Goal: Book appointment/travel/reservation

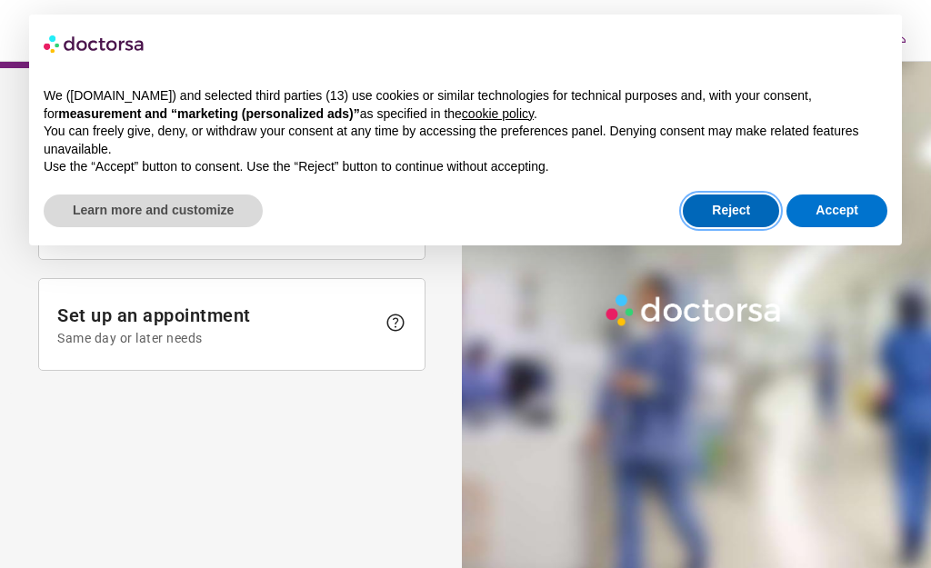
click at [739, 209] on button "Reject" at bounding box center [731, 211] width 96 height 33
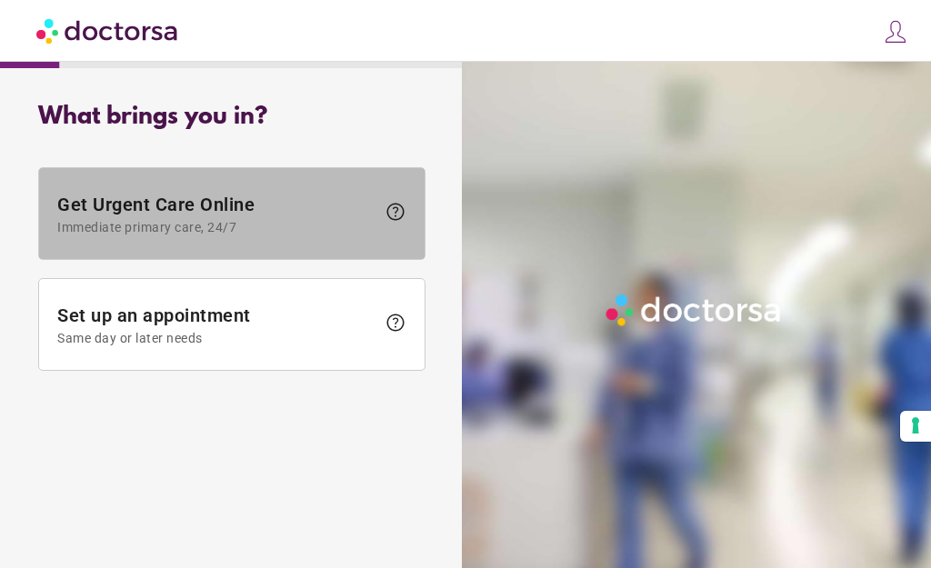
click at [240, 214] on span "Get Urgent Care Online Immediate primary care, 24/7" at bounding box center [216, 214] width 318 height 41
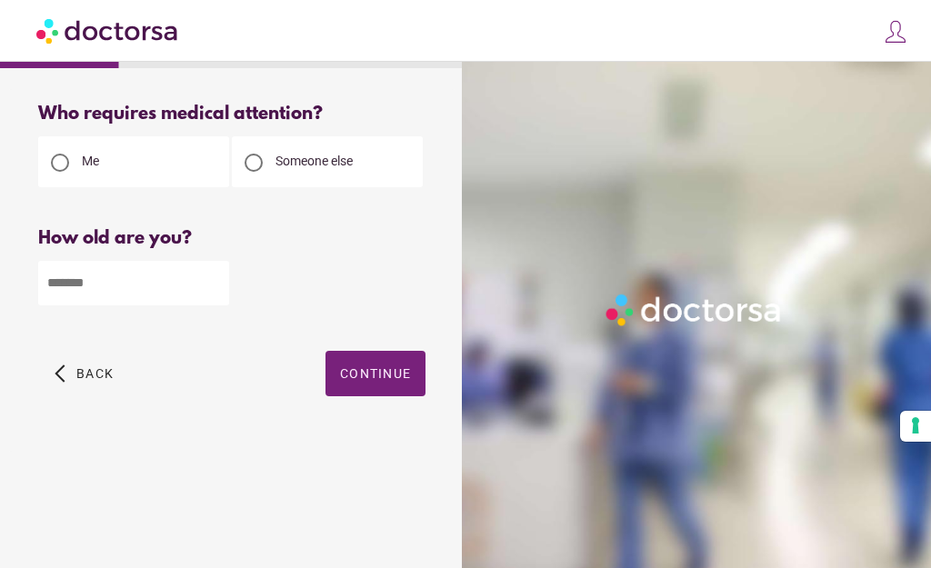
click at [252, 163] on div at bounding box center [254, 163] width 18 height 18
click at [166, 298] on input "number" at bounding box center [133, 283] width 191 height 45
type input "**"
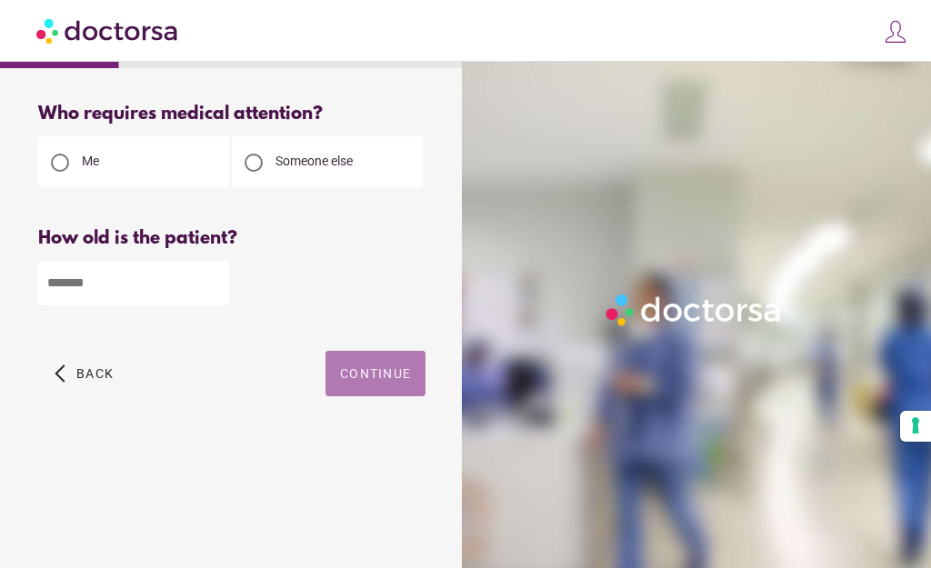
click at [371, 384] on span "button" at bounding box center [375, 373] width 100 height 45
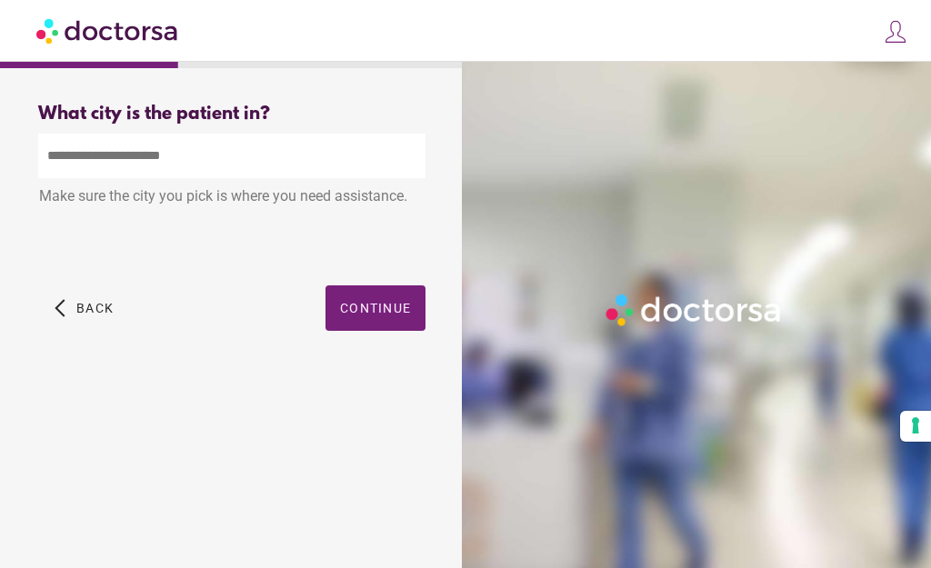
click at [166, 153] on input "text" at bounding box center [231, 156] width 387 height 45
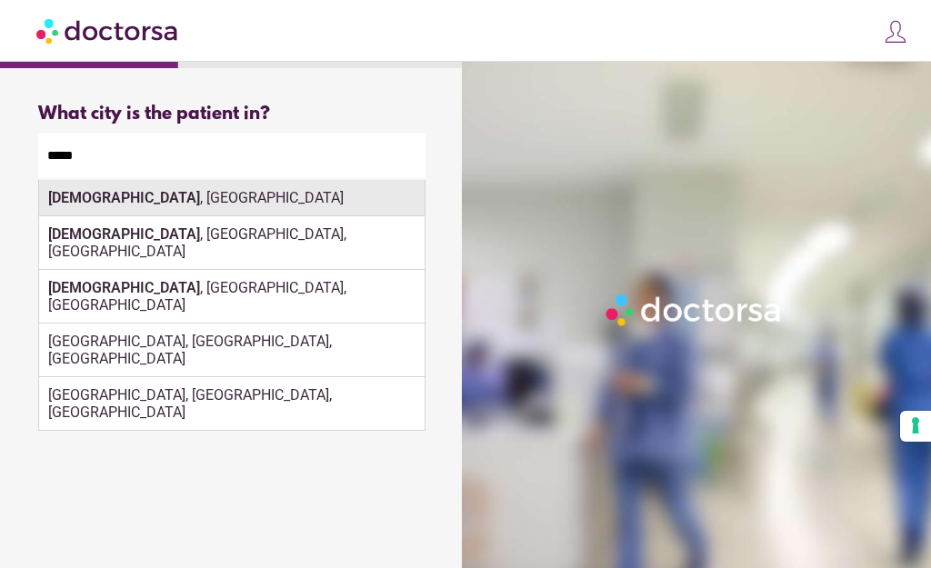
click at [89, 195] on div "[GEOGRAPHIC_DATA] , [GEOGRAPHIC_DATA]" at bounding box center [231, 198] width 385 height 36
type input "**********"
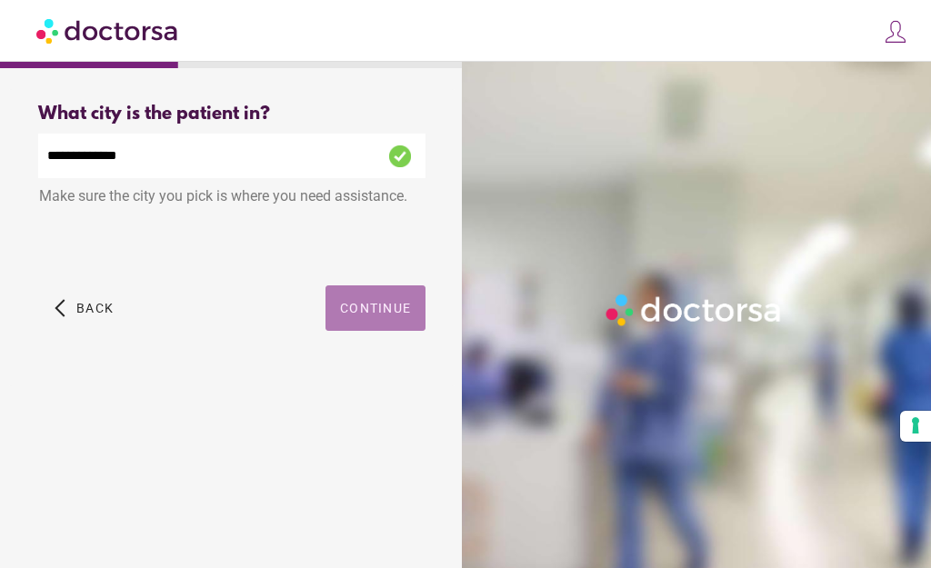
click at [367, 298] on span "button" at bounding box center [375, 307] width 100 height 45
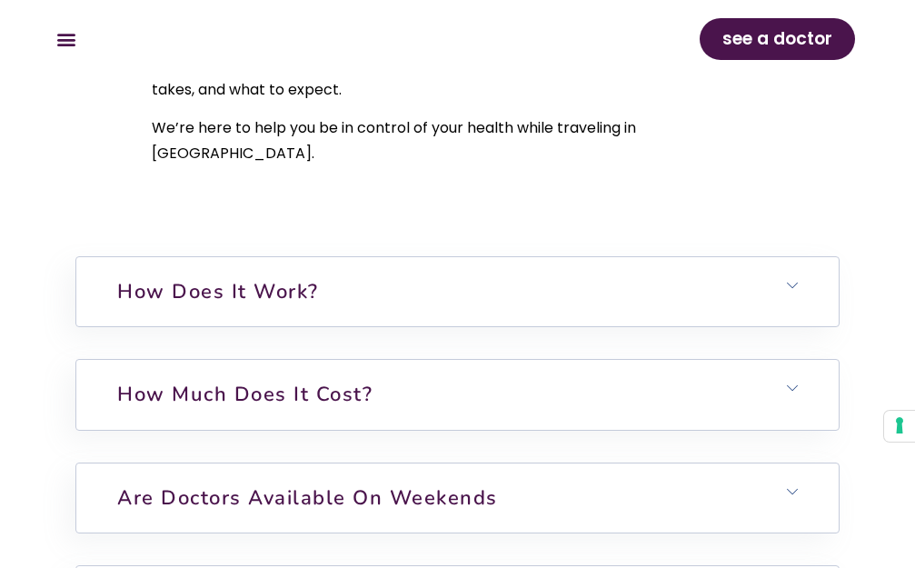
scroll to position [5729, 0]
